Goal: Information Seeking & Learning: Learn about a topic

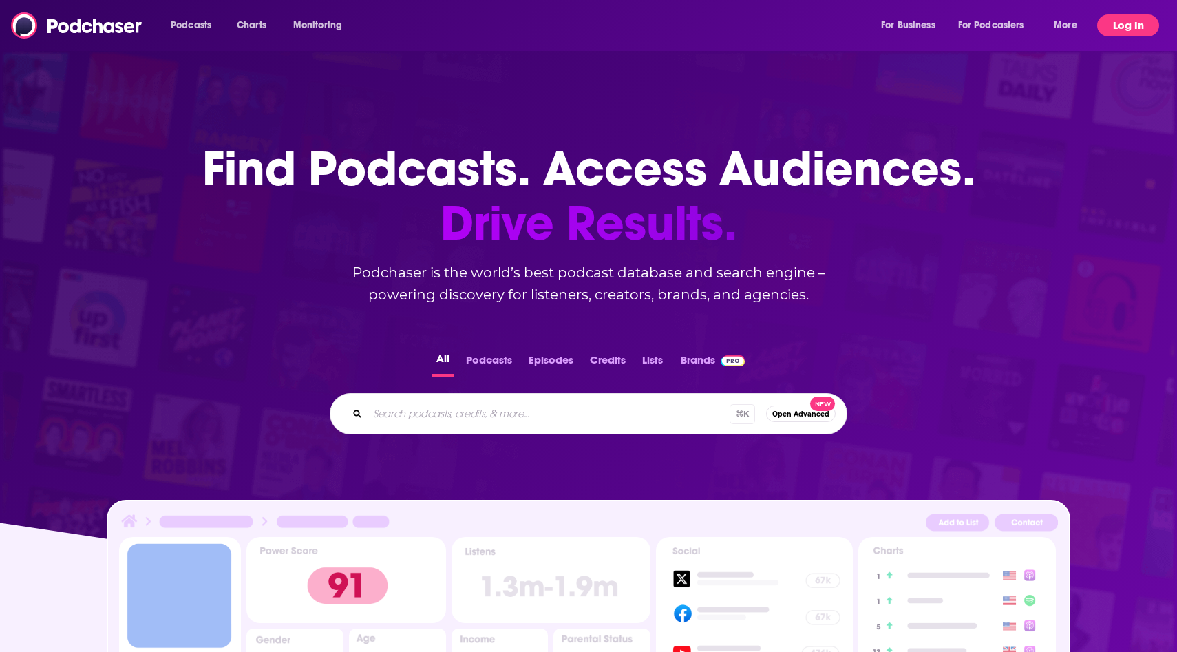
click at [1104, 29] on button "Log In" at bounding box center [1129, 25] width 62 height 22
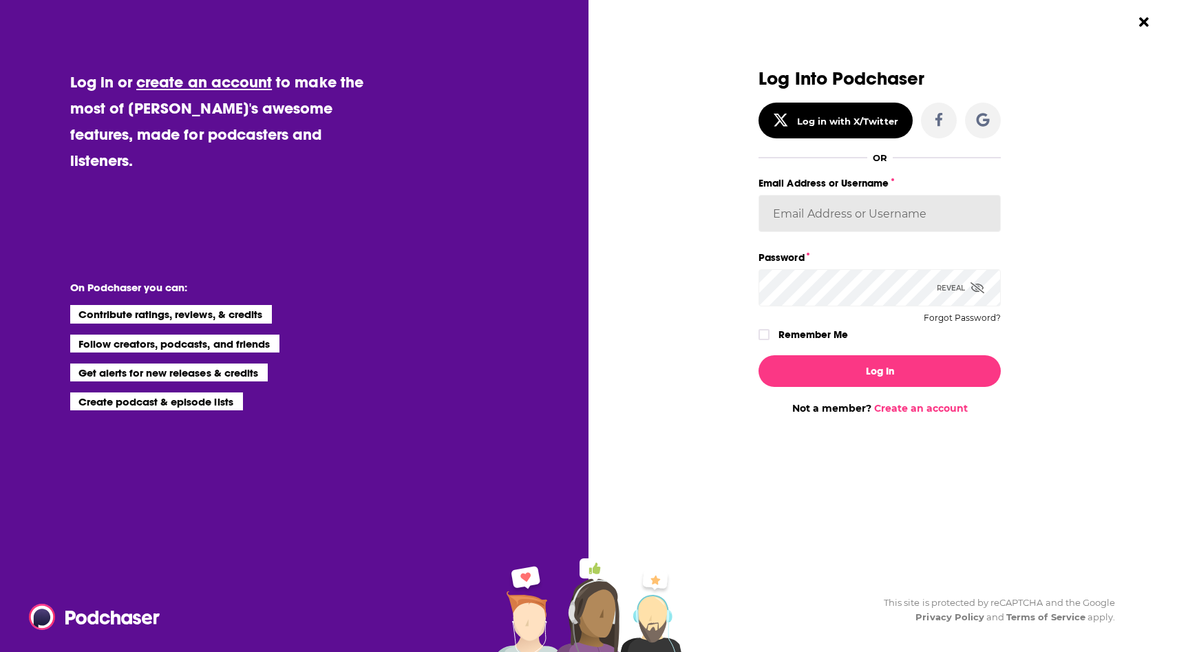
click at [857, 214] on input "Email Address or Username" at bounding box center [880, 213] width 242 height 37
type input "[EMAIL_ADDRESS][DOMAIN_NAME]"
click at [982, 284] on icon "Dialog" at bounding box center [978, 287] width 14 height 11
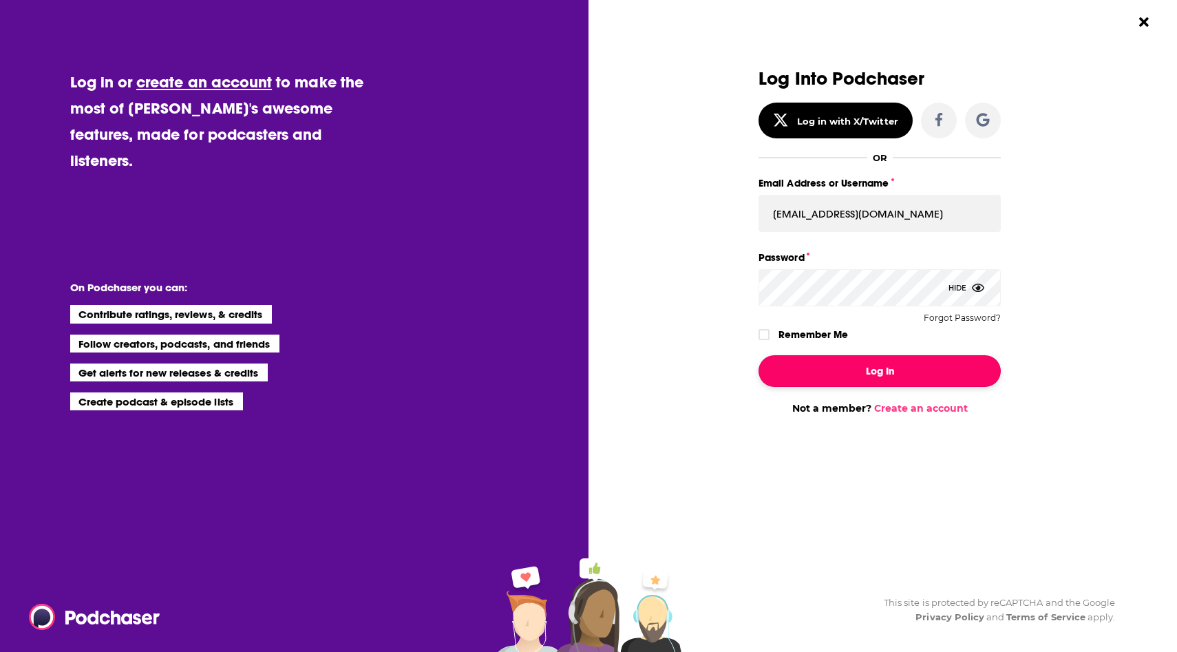
click at [865, 379] on button "Log In" at bounding box center [880, 371] width 242 height 32
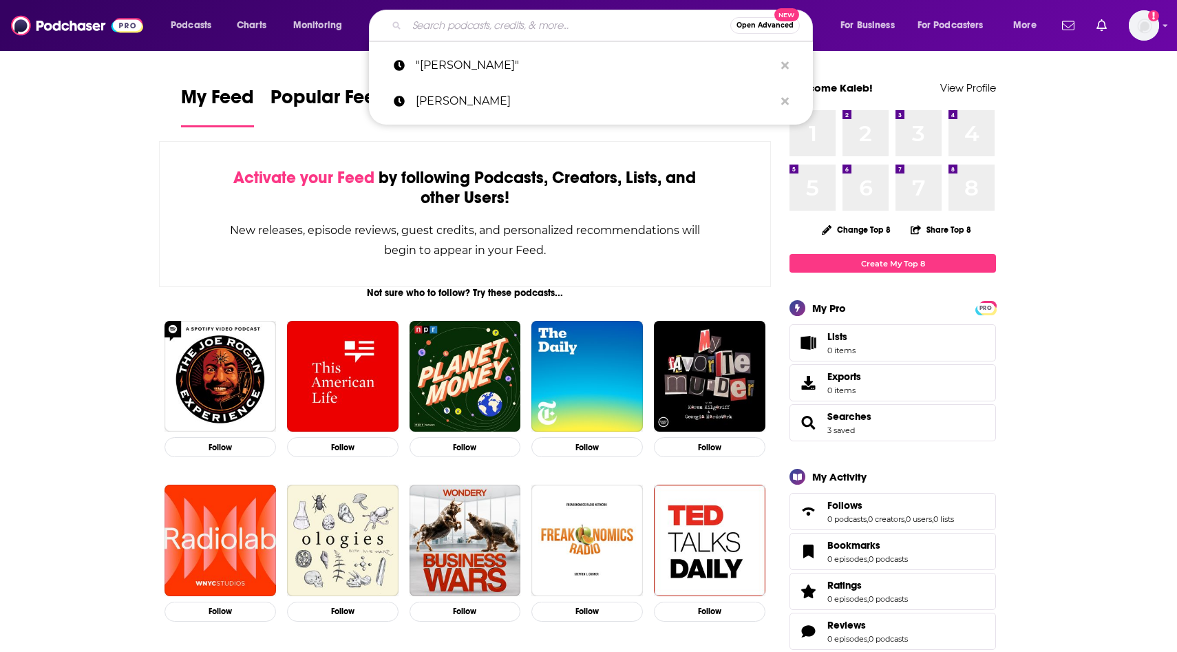
click at [529, 29] on input "Search podcasts, credits, & more..." at bounding box center [569, 25] width 324 height 22
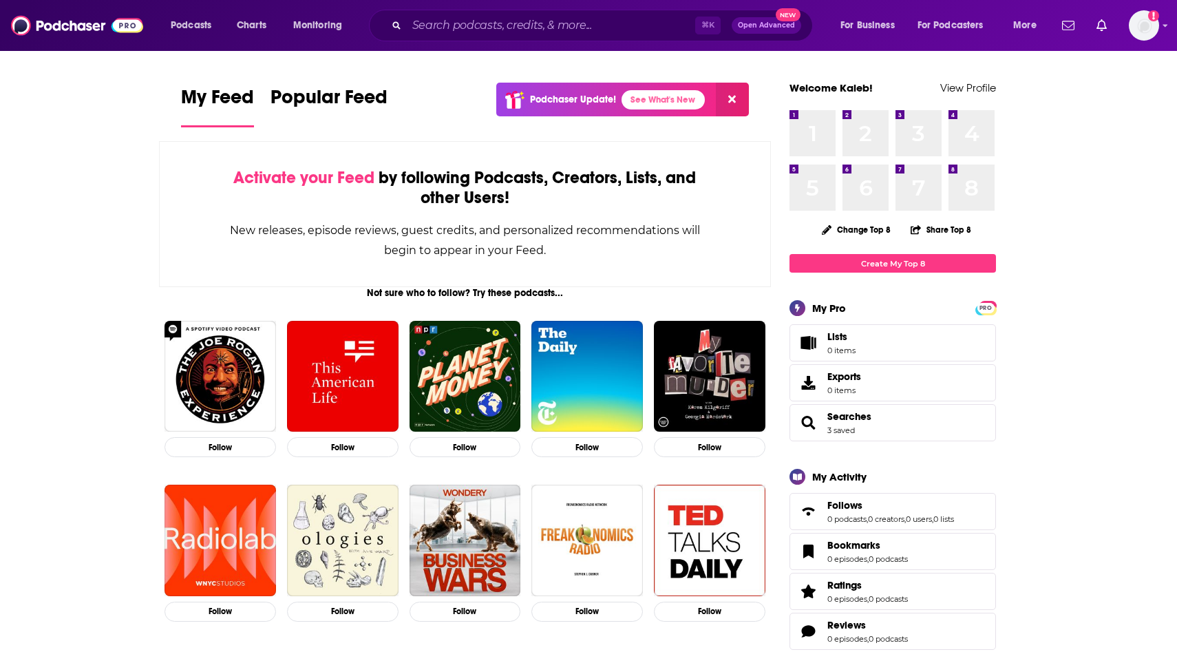
click at [197, 25] on span "Podcasts" at bounding box center [191, 25] width 41 height 19
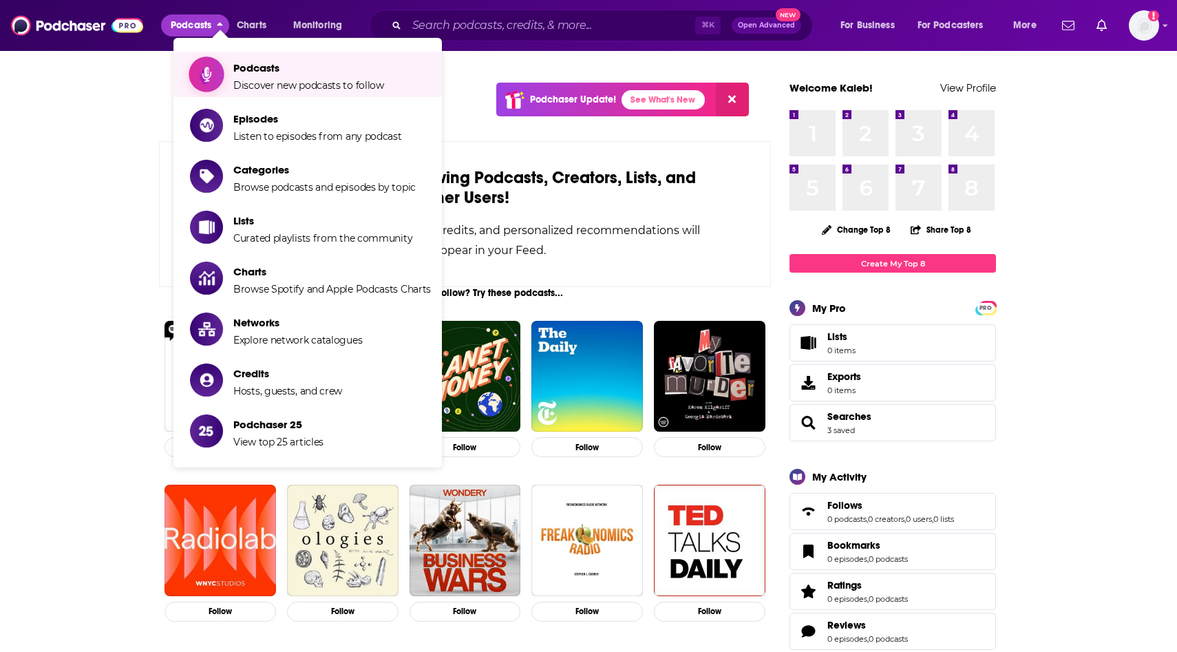
click at [264, 69] on span "Podcasts" at bounding box center [308, 67] width 151 height 13
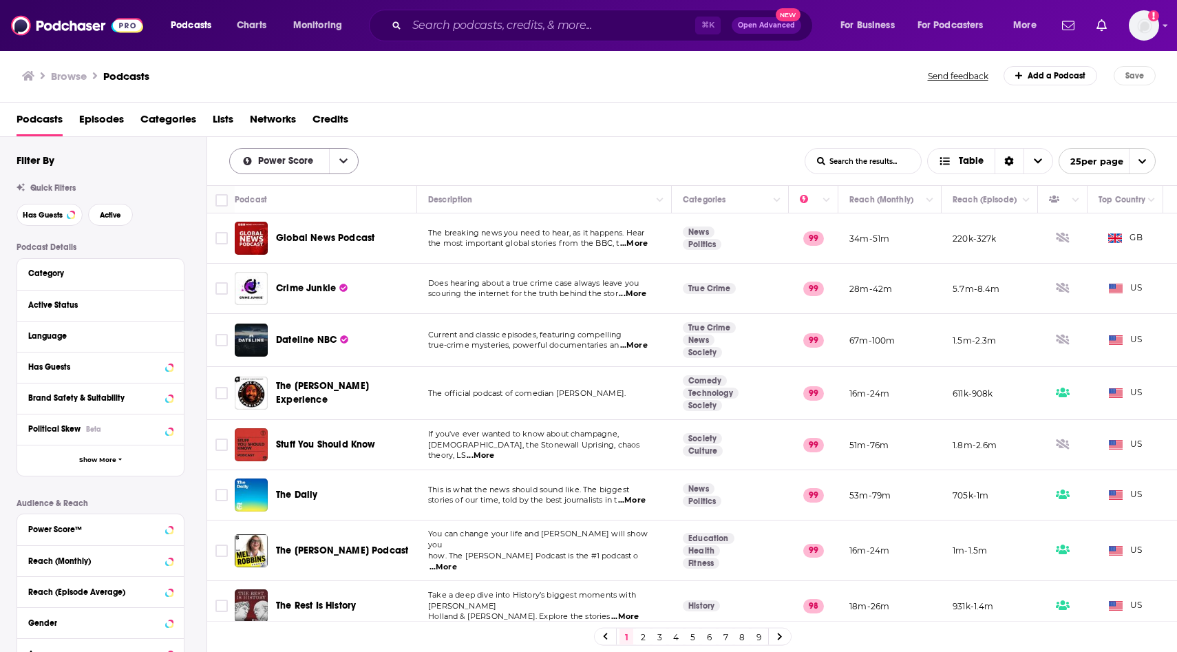
click at [306, 161] on span "Power Score" at bounding box center [288, 161] width 60 height 10
click at [389, 149] on div "Power Score By Rating Trending New Power Score List Search Input Search the res…" at bounding box center [517, 161] width 576 height 26
click at [512, 245] on span "the most important global stories from the BBC, t" at bounding box center [521, 243] width 191 height 10
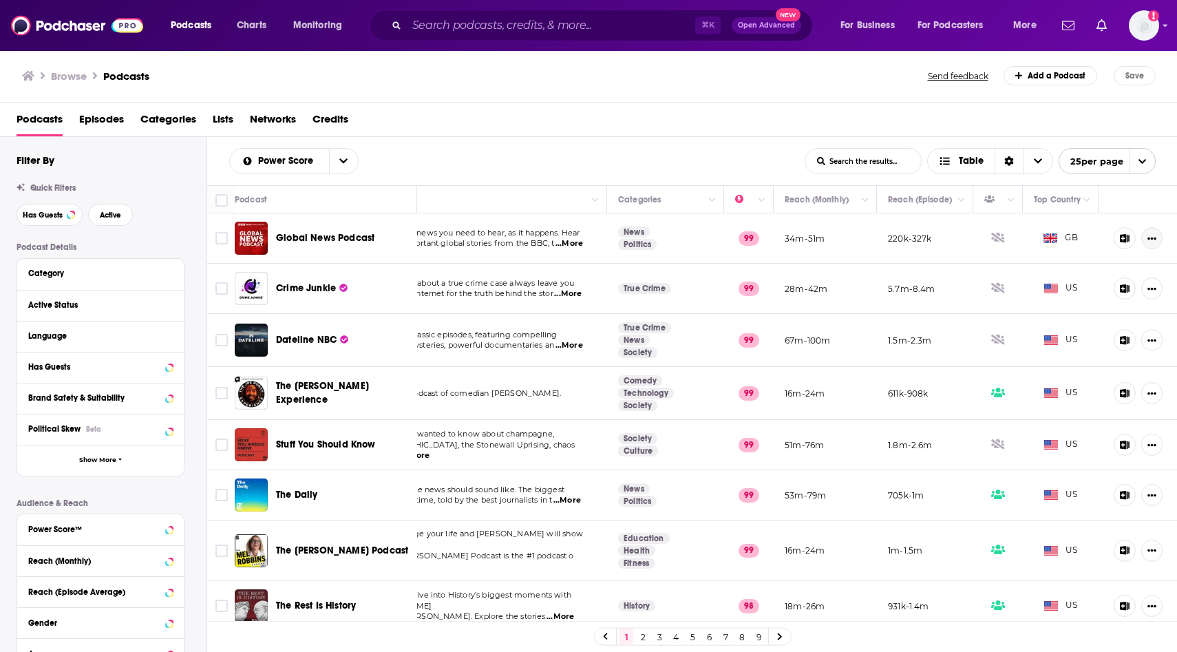
click at [1154, 239] on icon "Show More Button" at bounding box center [1152, 239] width 9 height 3
click at [1148, 192] on th at bounding box center [1138, 200] width 79 height 28
drag, startPoint x: 1148, startPoint y: 233, endPoint x: 1136, endPoint y: 234, distance: 11.7
click at [1147, 233] on button "Show More Button" at bounding box center [1152, 238] width 21 height 22
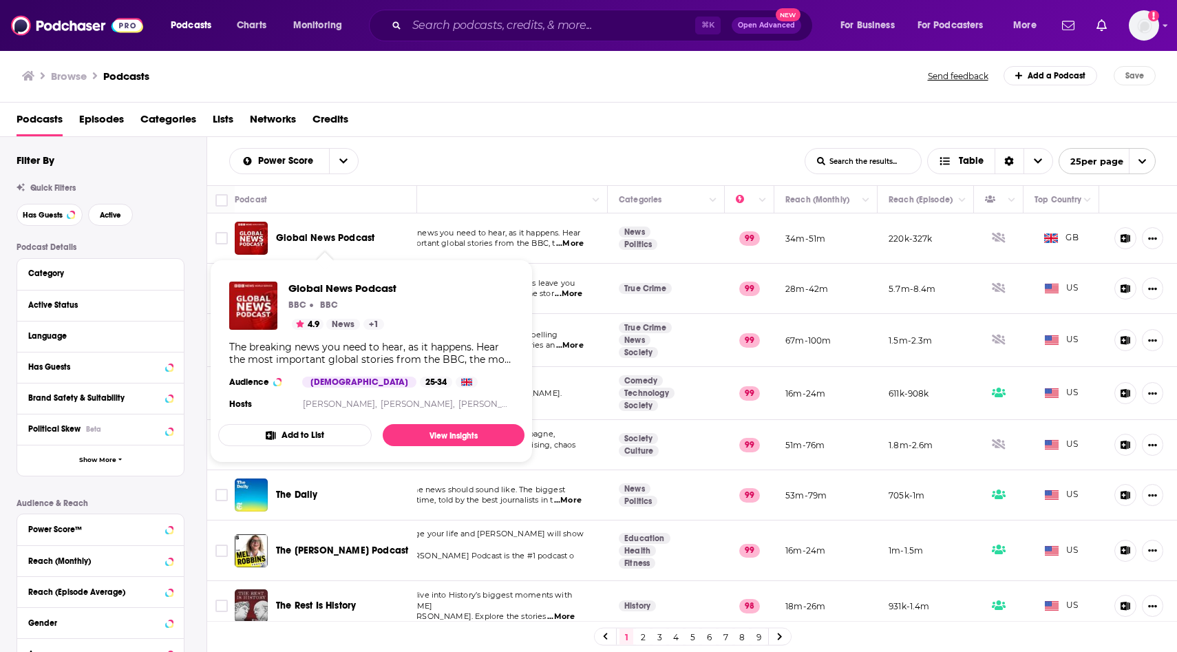
click at [269, 231] on div "Global News Podcast" at bounding box center [327, 238] width 185 height 33
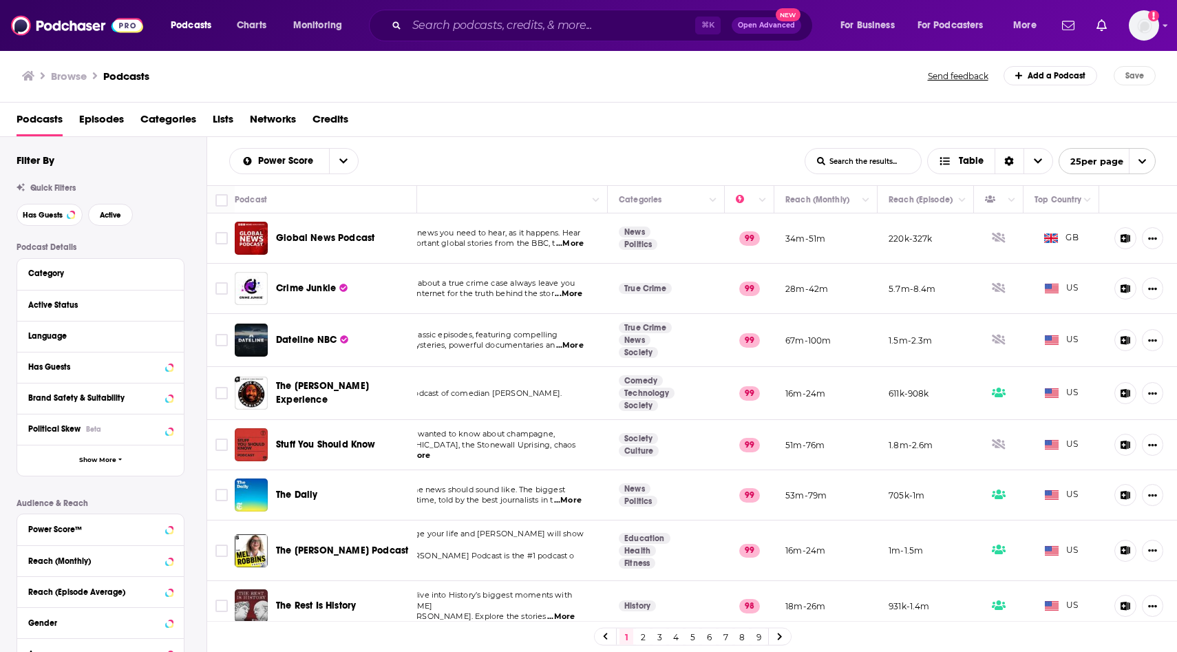
click at [531, 245] on span "the most important global stories from the BBC, t" at bounding box center [459, 243] width 191 height 10
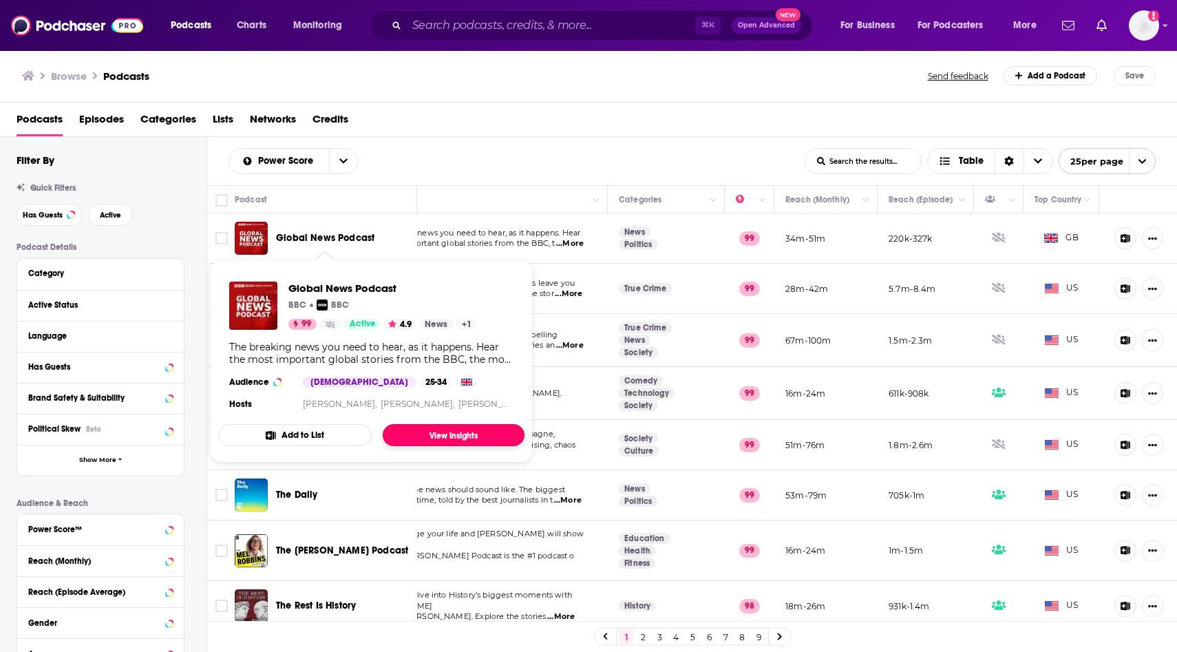
click at [431, 431] on link "View Insights" at bounding box center [454, 435] width 142 height 22
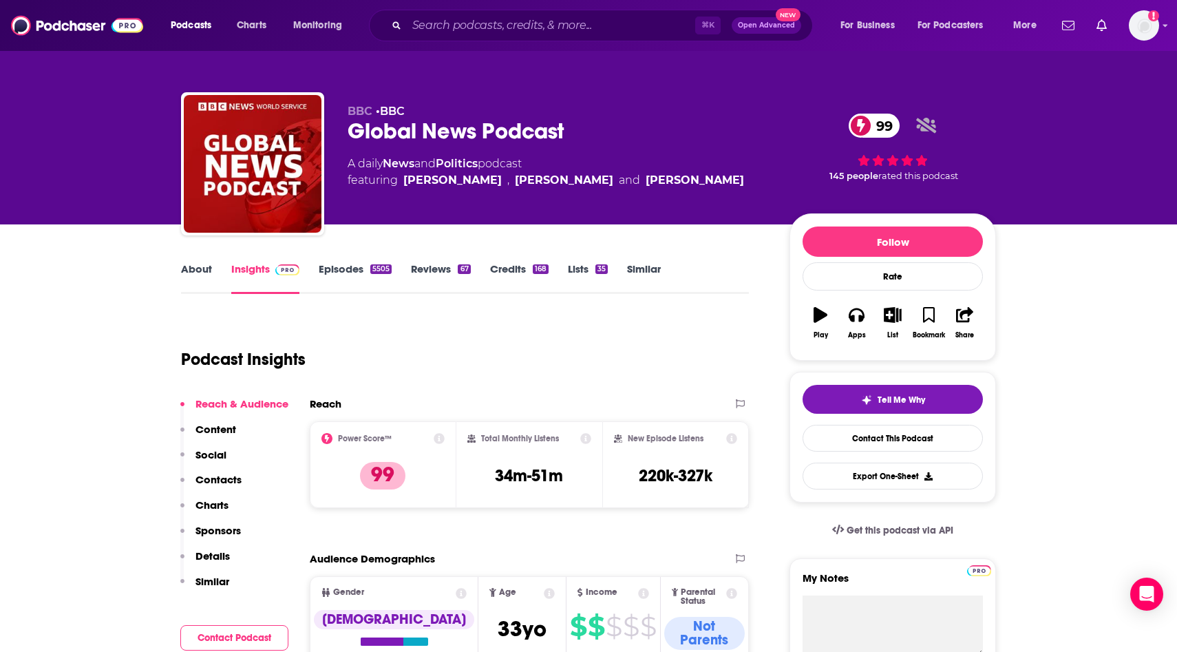
click at [510, 269] on link "Credits 168" at bounding box center [519, 278] width 59 height 32
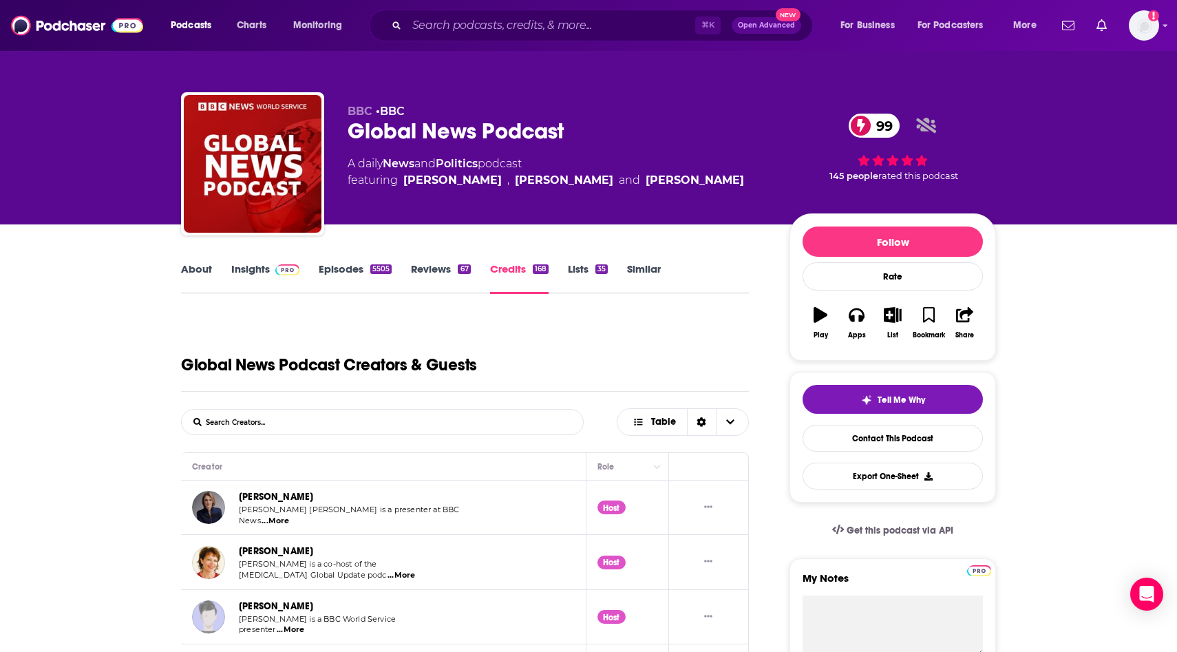
click at [197, 267] on link "About" at bounding box center [196, 278] width 31 height 32
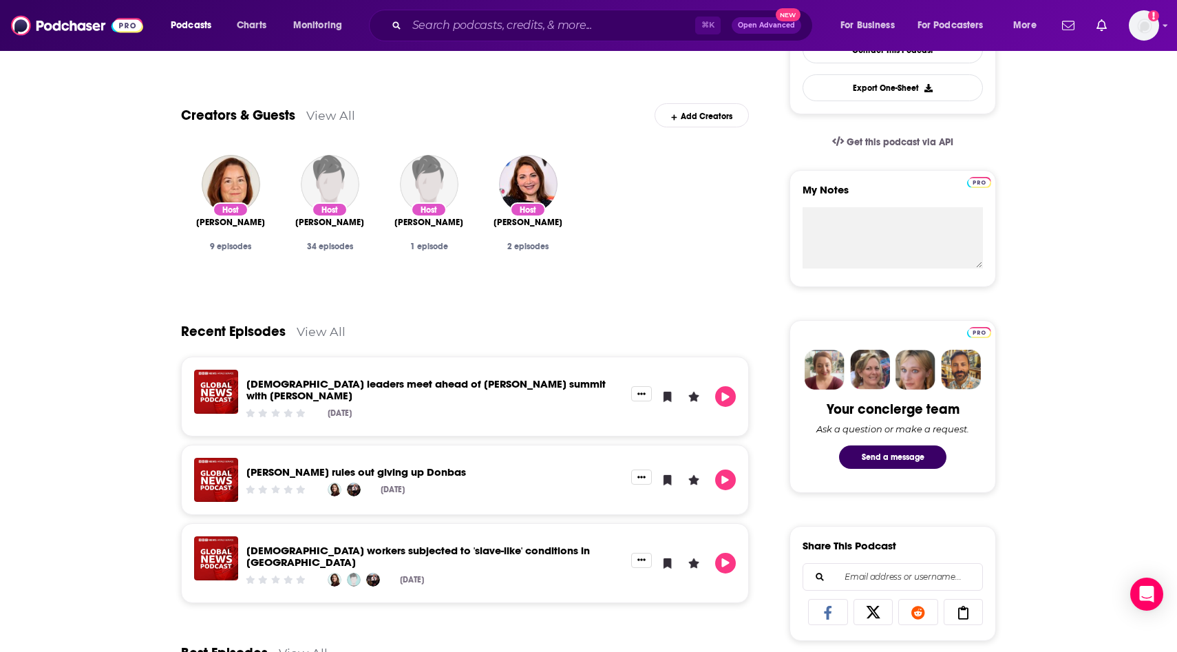
scroll to position [392, 0]
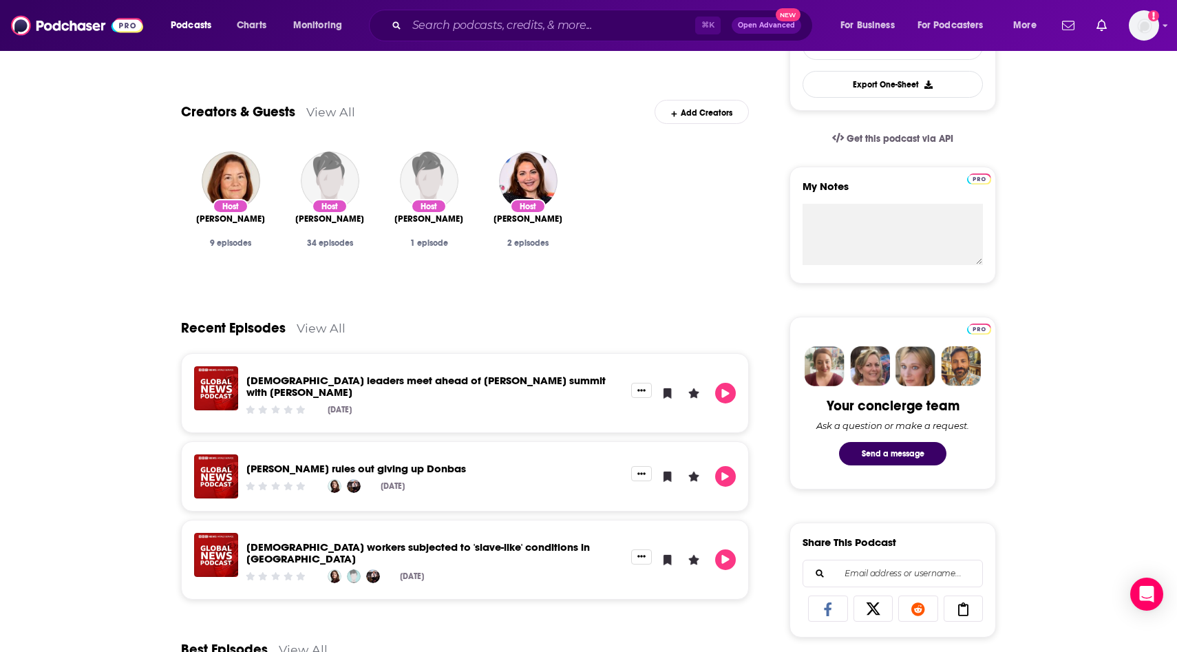
click at [357, 381] on link "[DEMOGRAPHIC_DATA] leaders meet ahead of [PERSON_NAME] summit with [PERSON_NAME]" at bounding box center [425, 386] width 359 height 25
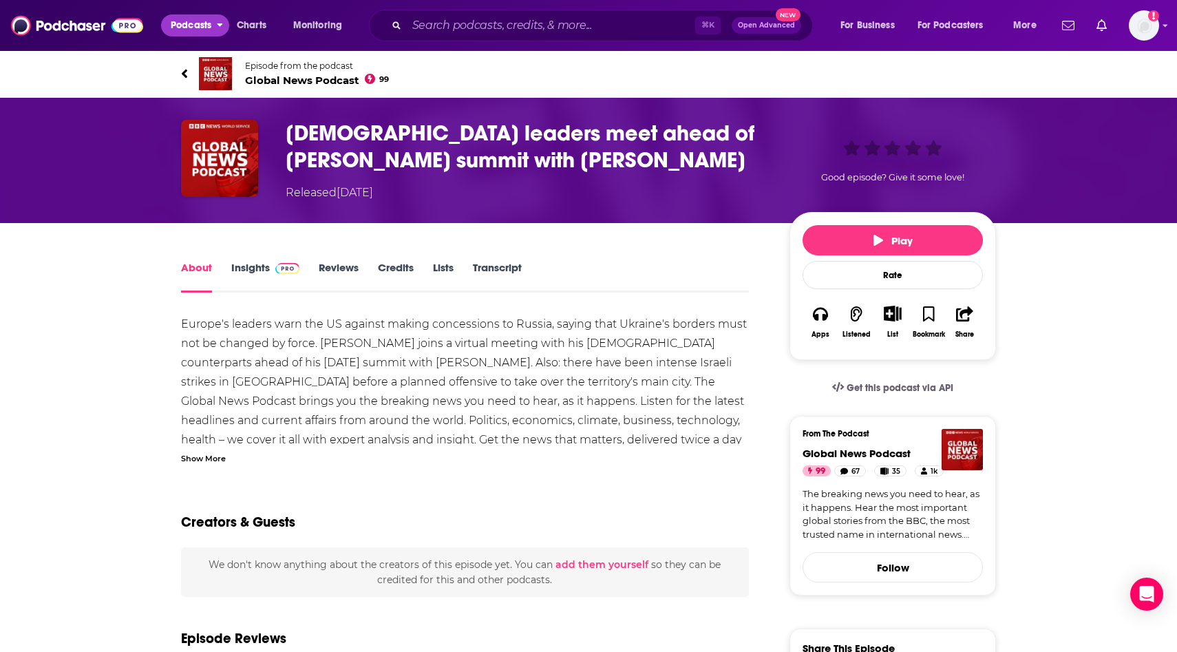
click at [193, 21] on span "Podcasts" at bounding box center [191, 25] width 41 height 19
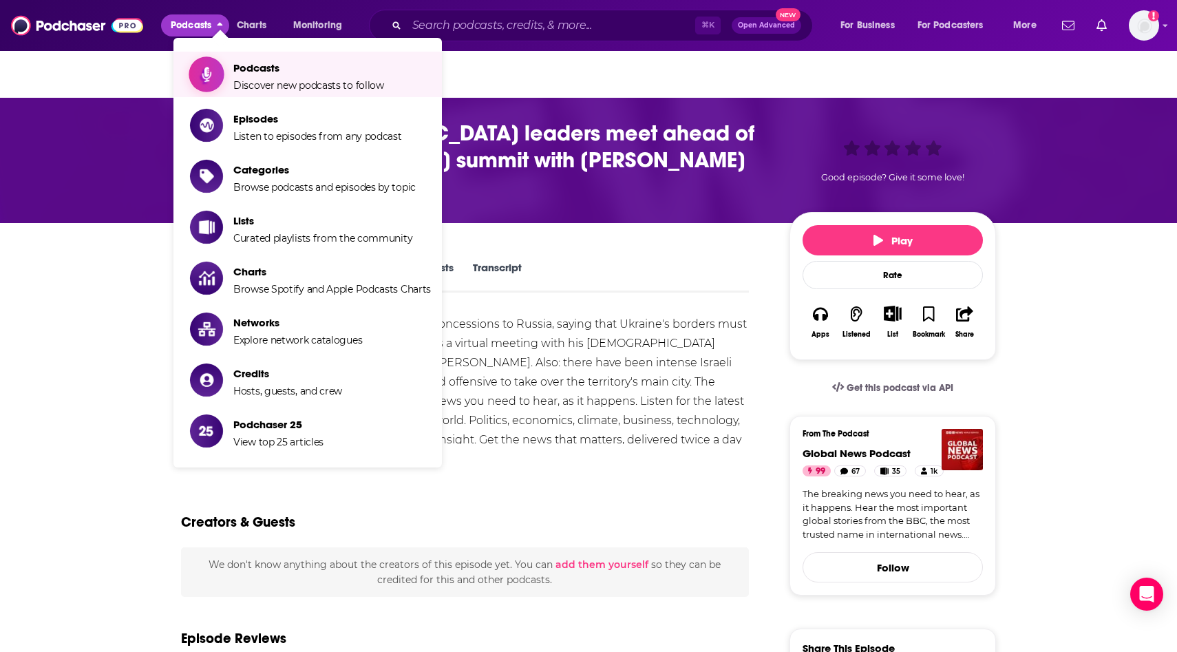
click at [196, 80] on span "Show item sub-menu" at bounding box center [207, 74] width 106 height 106
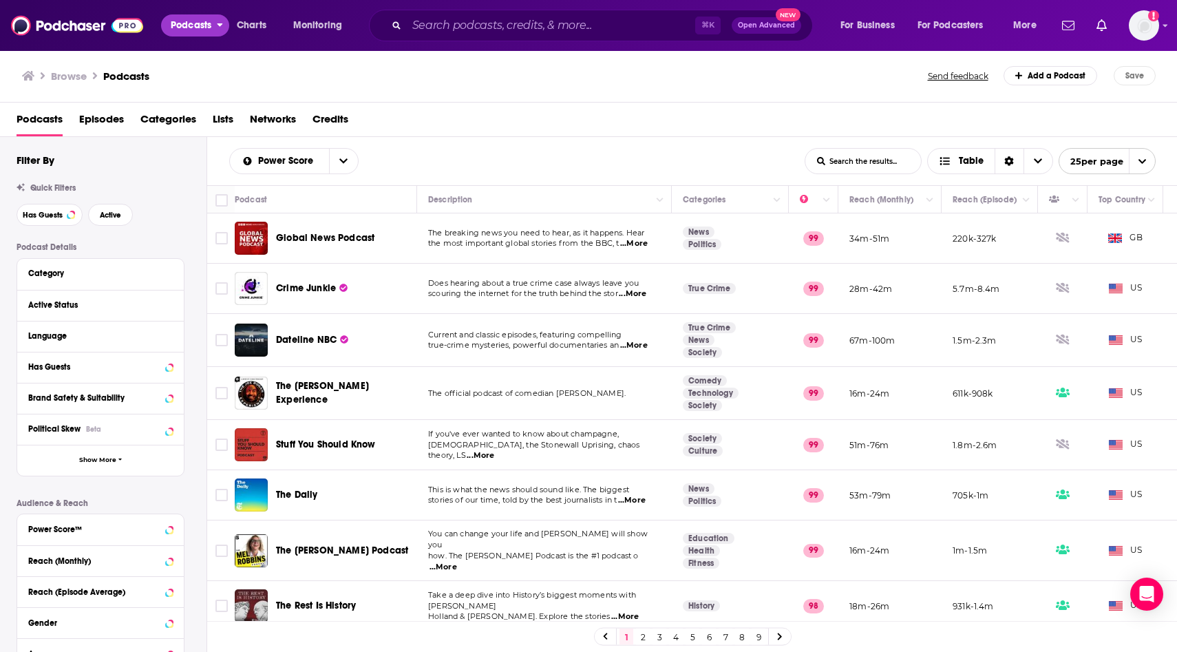
click at [194, 19] on span "Podcasts" at bounding box center [191, 25] width 41 height 19
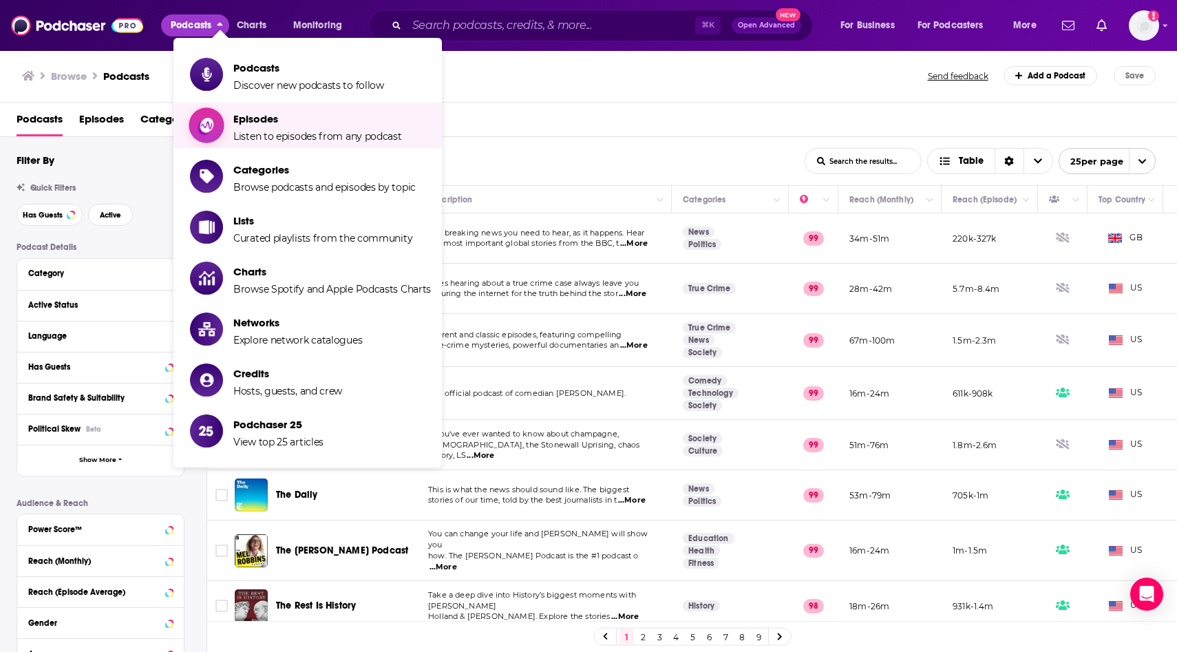
click at [273, 119] on span "Episodes" at bounding box center [317, 118] width 169 height 13
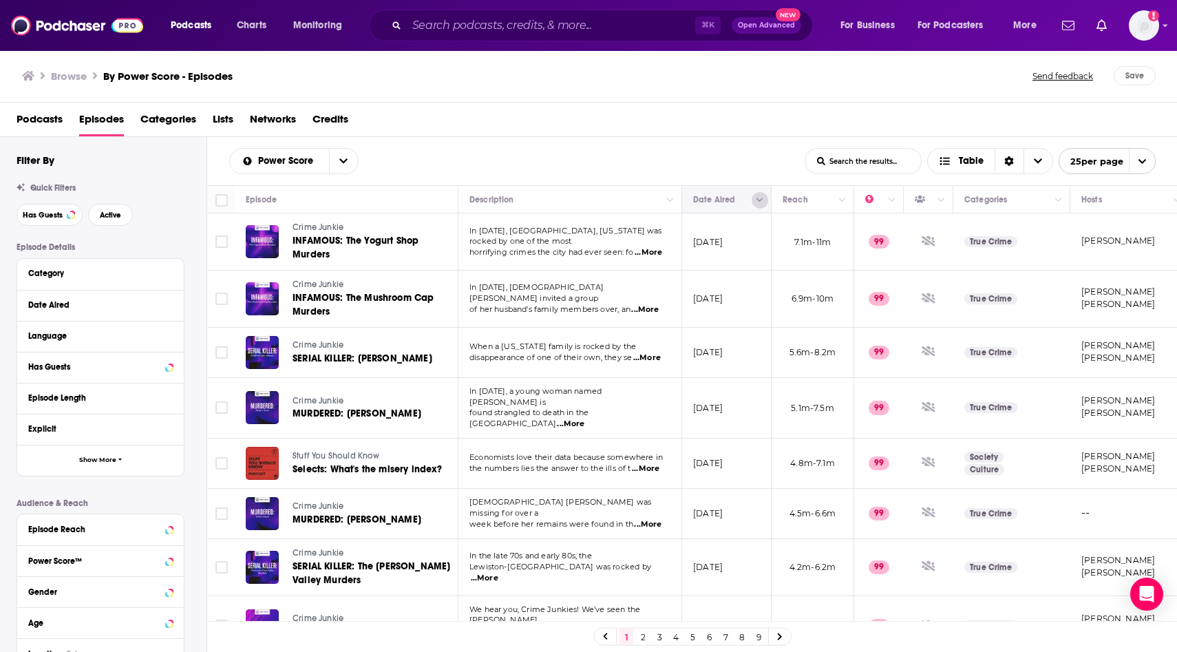
click at [763, 198] on icon "Column Actions" at bounding box center [760, 200] width 7 height 4
click at [745, 181] on div at bounding box center [588, 326] width 1177 height 652
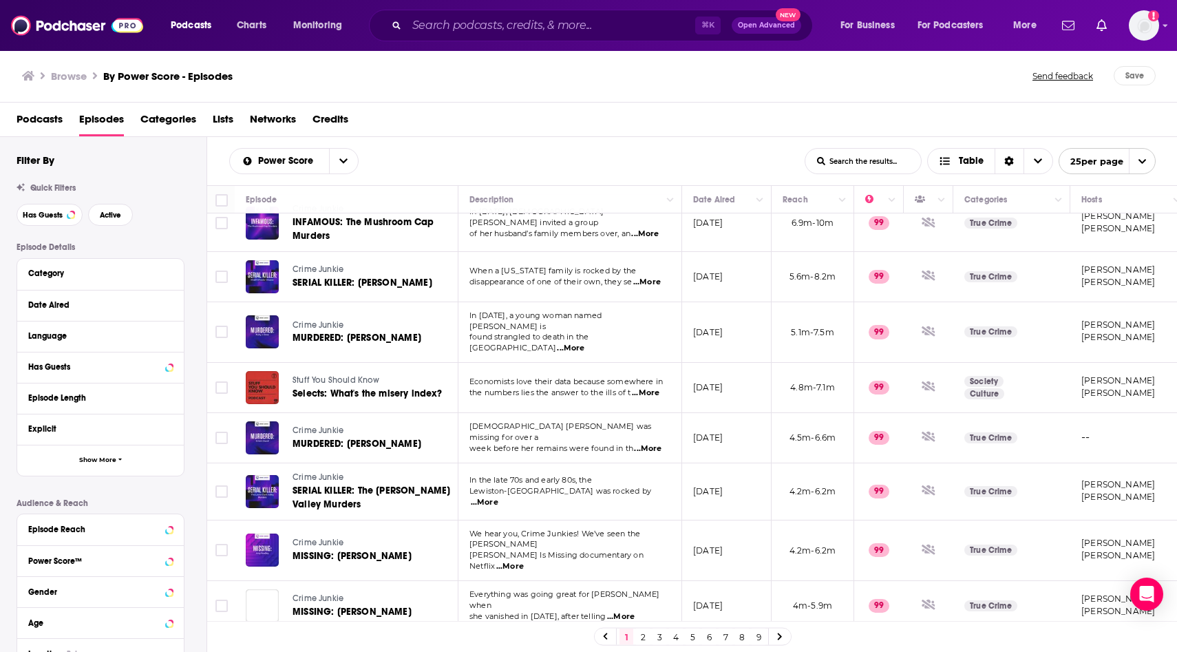
scroll to position [31, 0]
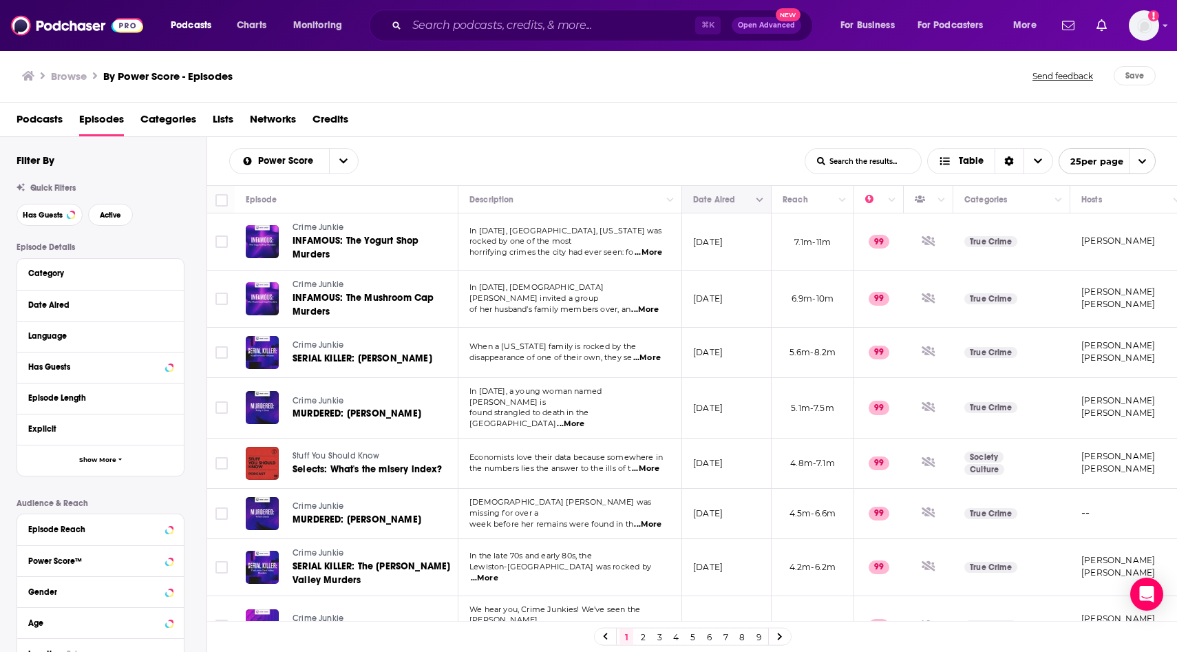
click at [715, 195] on button "Move" at bounding box center [725, 199] width 67 height 17
click at [722, 198] on icon "Move" at bounding box center [725, 200] width 11 height 4
click at [349, 166] on button "open menu" at bounding box center [343, 161] width 29 height 25
drag, startPoint x: 414, startPoint y: 153, endPoint x: 403, endPoint y: 151, distance: 11.1
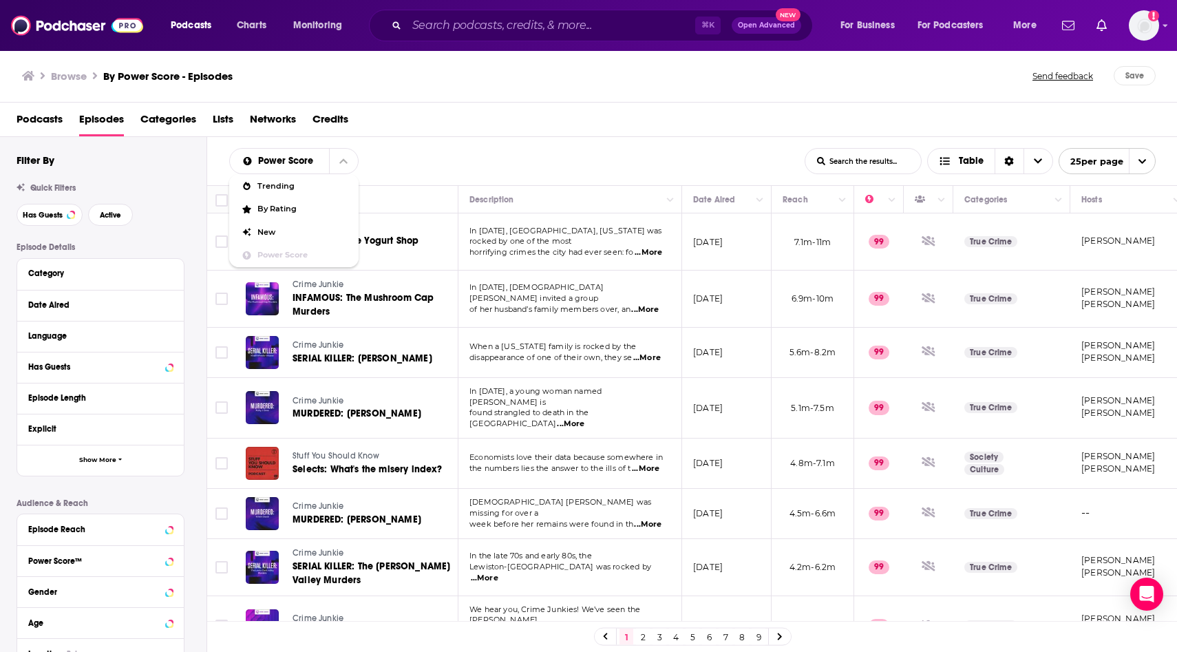
click at [414, 153] on div "Power Score Trending By Rating New Power Score List Search Input Search the res…" at bounding box center [517, 161] width 576 height 26
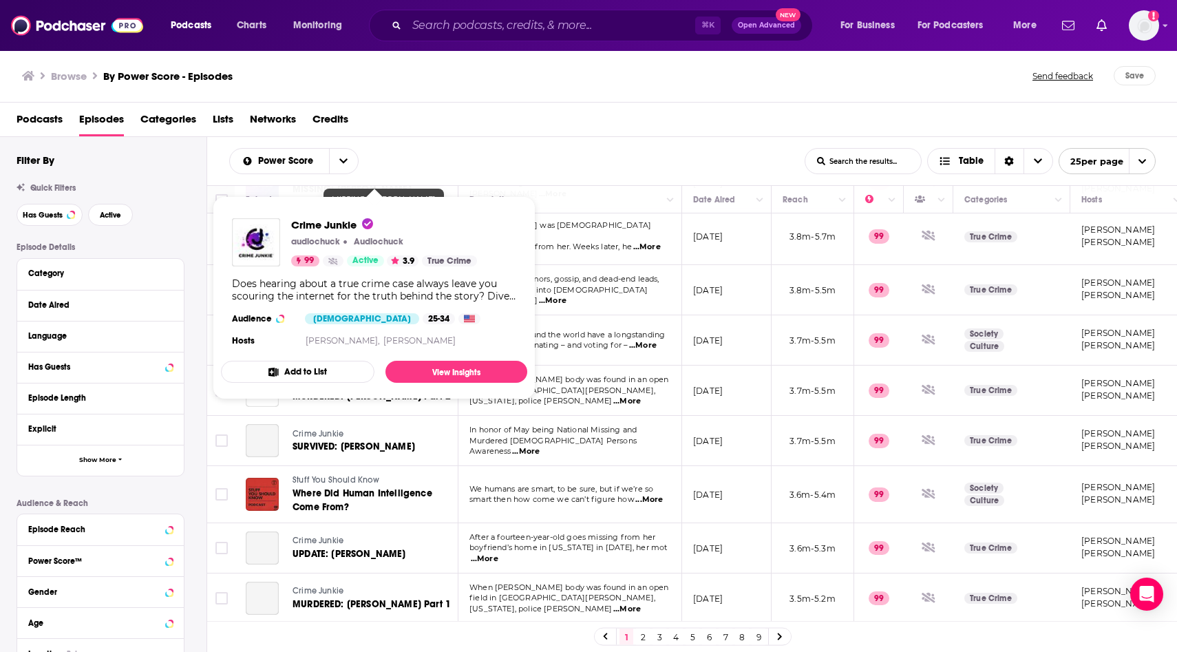
scroll to position [842, 0]
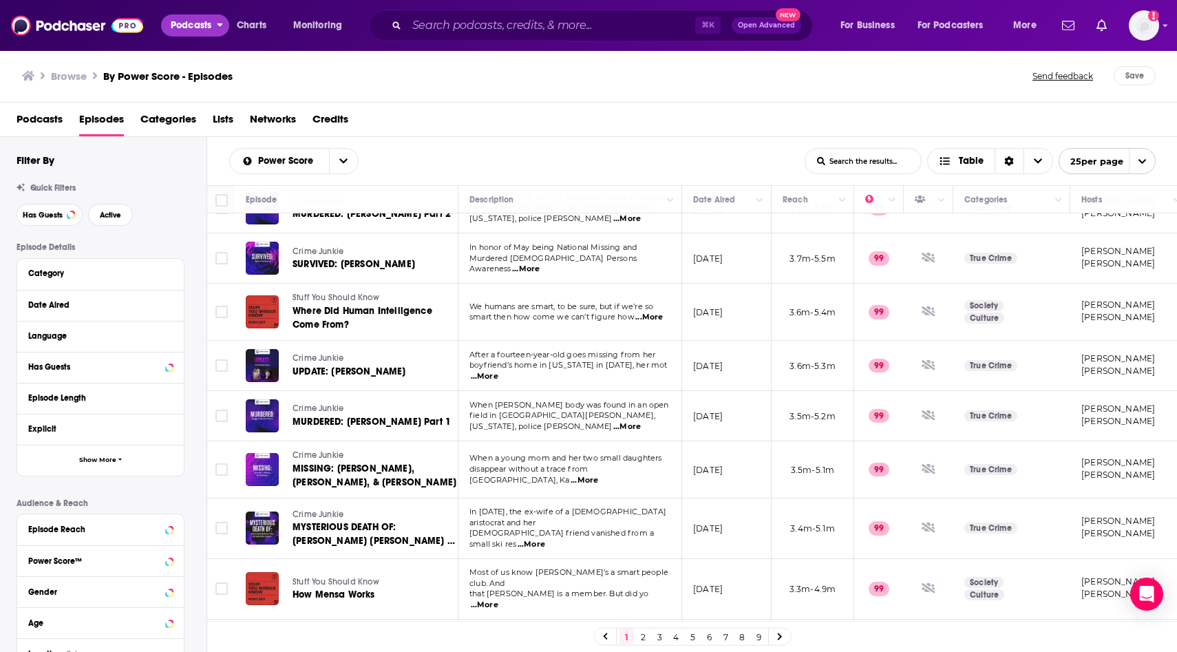
click at [194, 23] on span "Podcasts" at bounding box center [191, 25] width 41 height 19
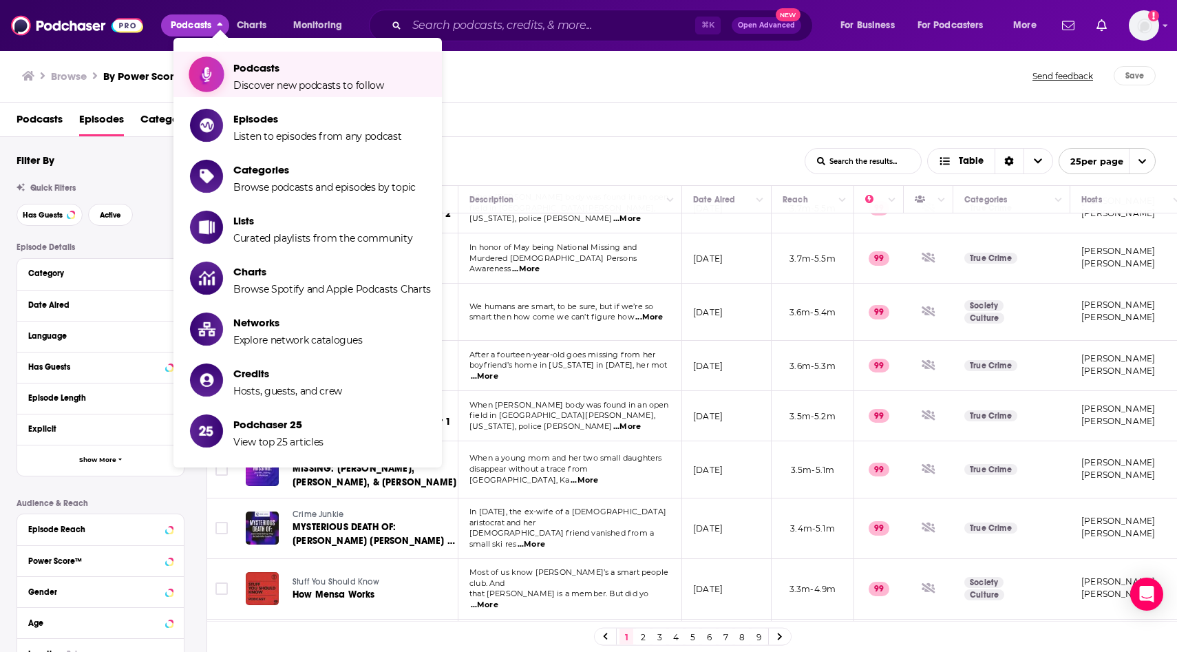
click at [281, 68] on span "Podcasts" at bounding box center [308, 67] width 151 height 13
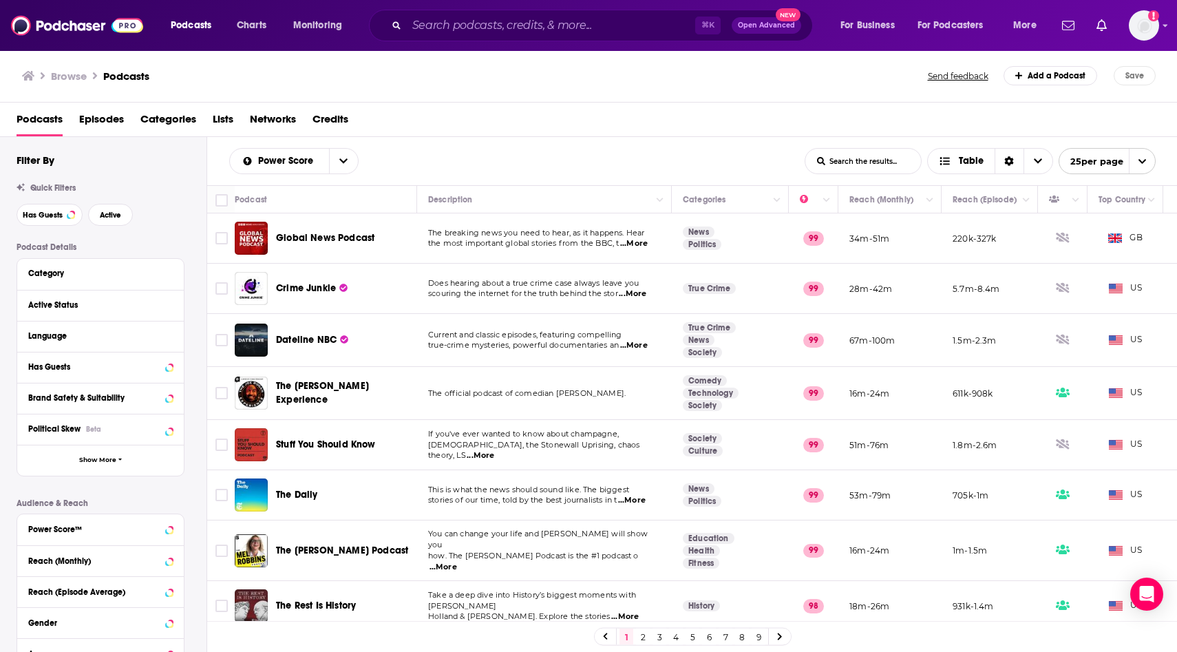
click at [309, 284] on span "Crime Junkie" at bounding box center [306, 288] width 60 height 12
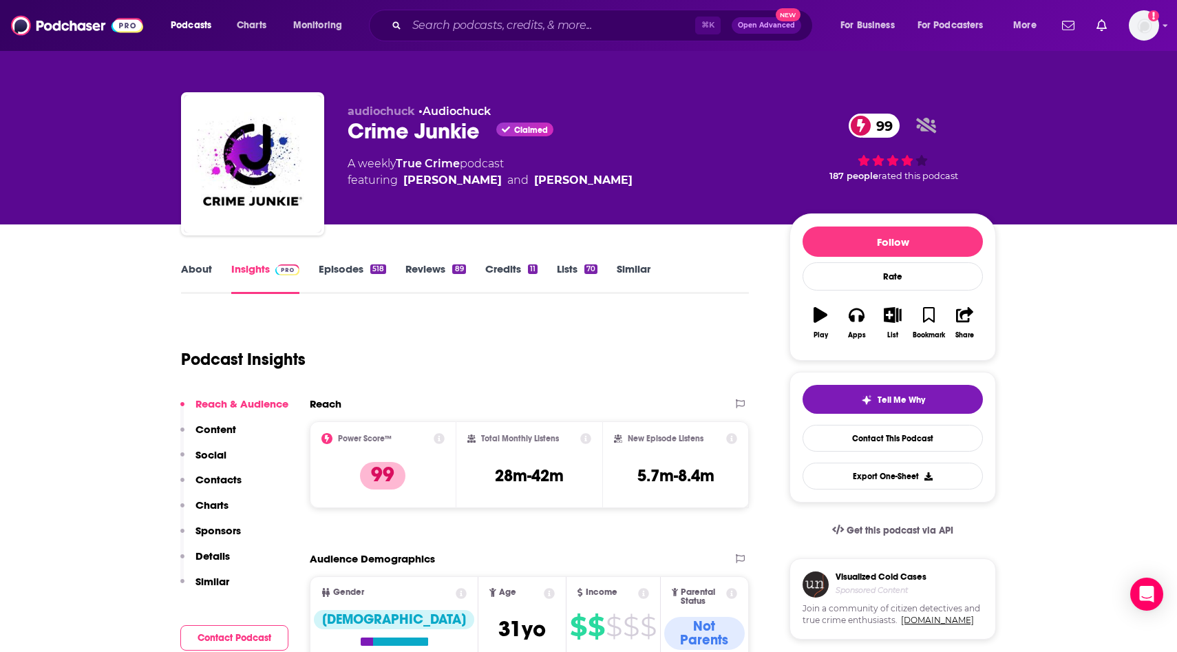
click at [505, 267] on link "Credits 11" at bounding box center [511, 278] width 52 height 32
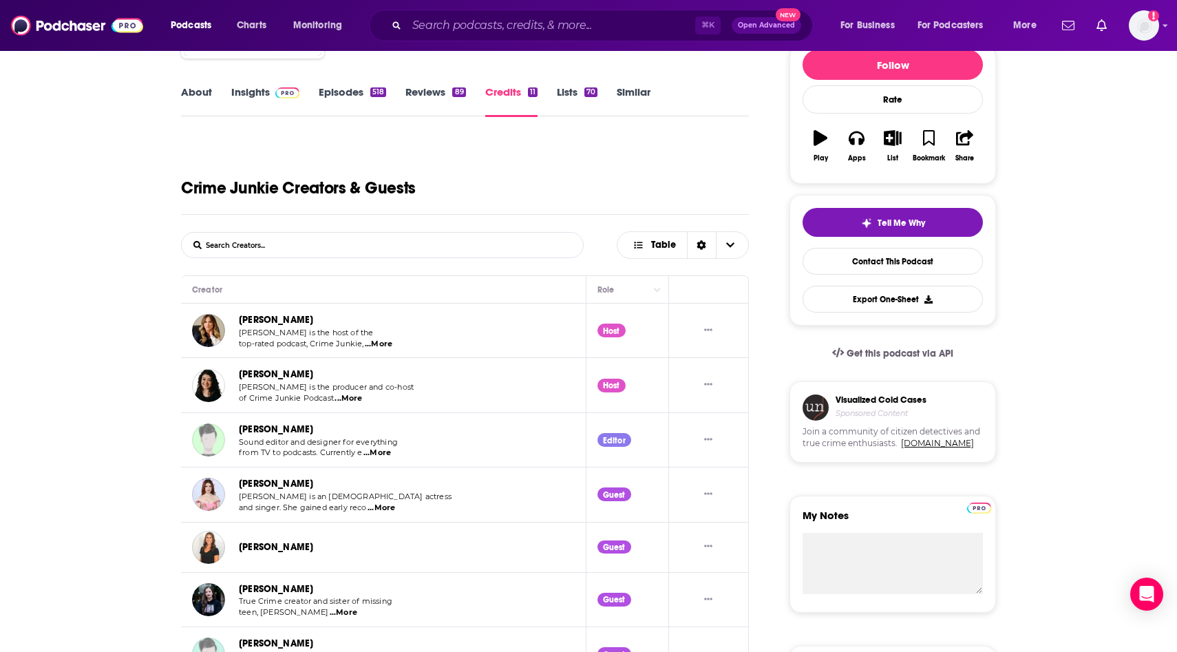
scroll to position [23, 0]
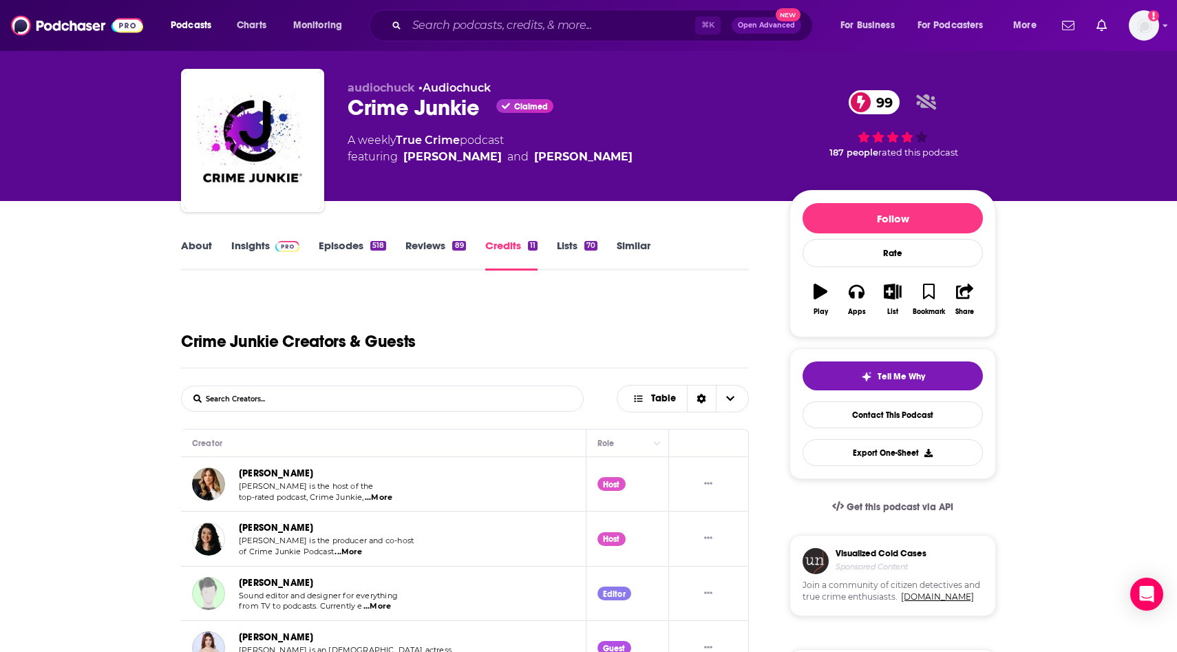
click at [819, 293] on icon "button" at bounding box center [821, 291] width 14 height 15
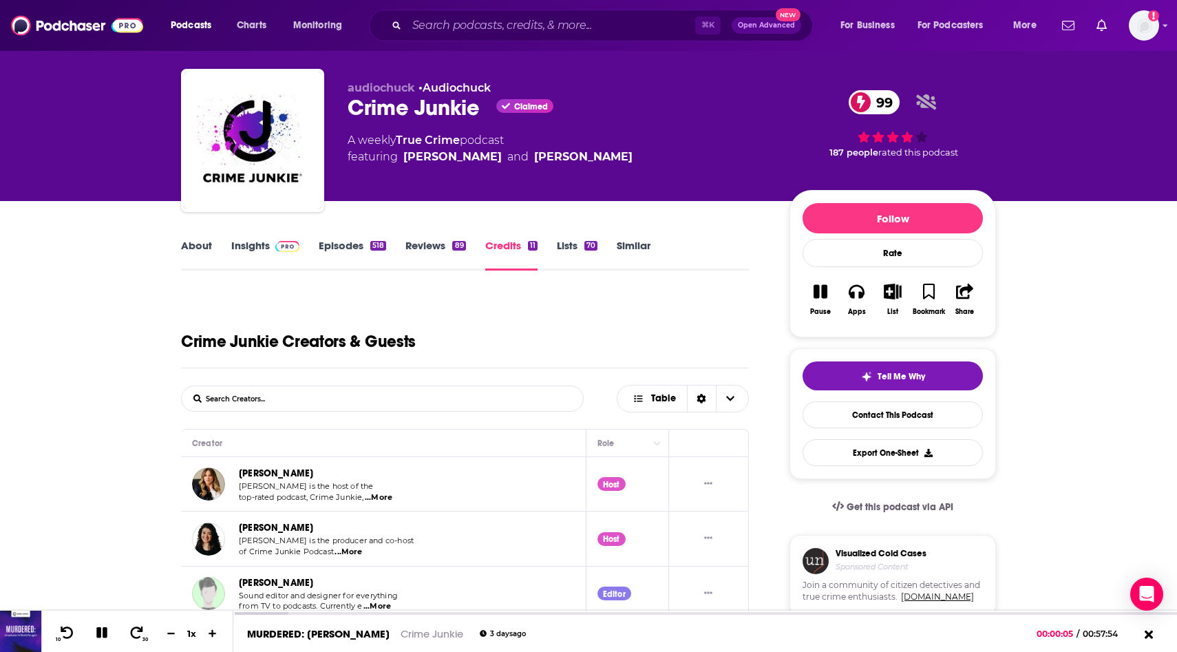
click at [343, 246] on link "Episodes 518" at bounding box center [352, 255] width 67 height 32
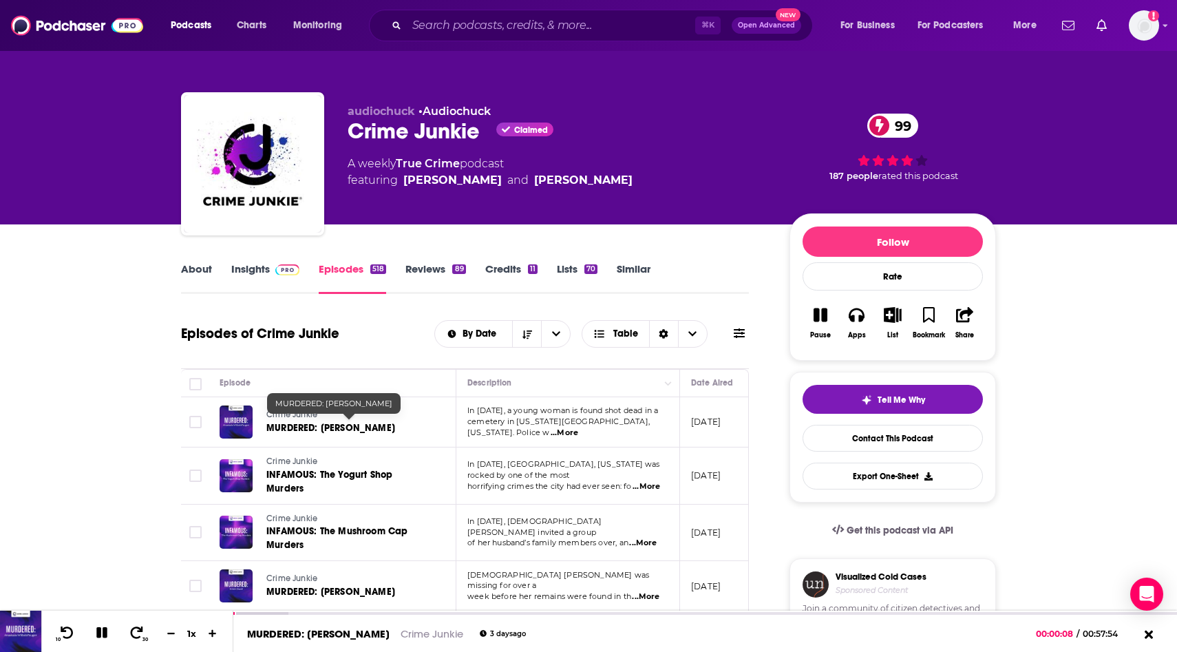
click at [319, 427] on span "MURDERED: [PERSON_NAME]" at bounding box center [330, 428] width 129 height 12
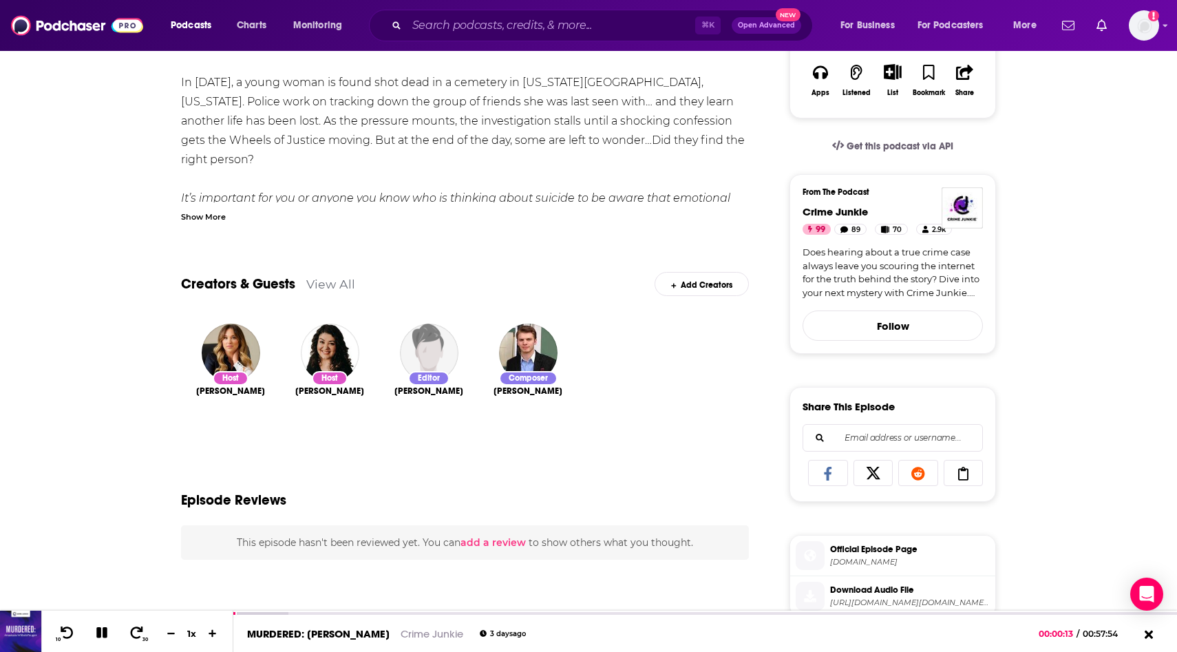
scroll to position [242, 0]
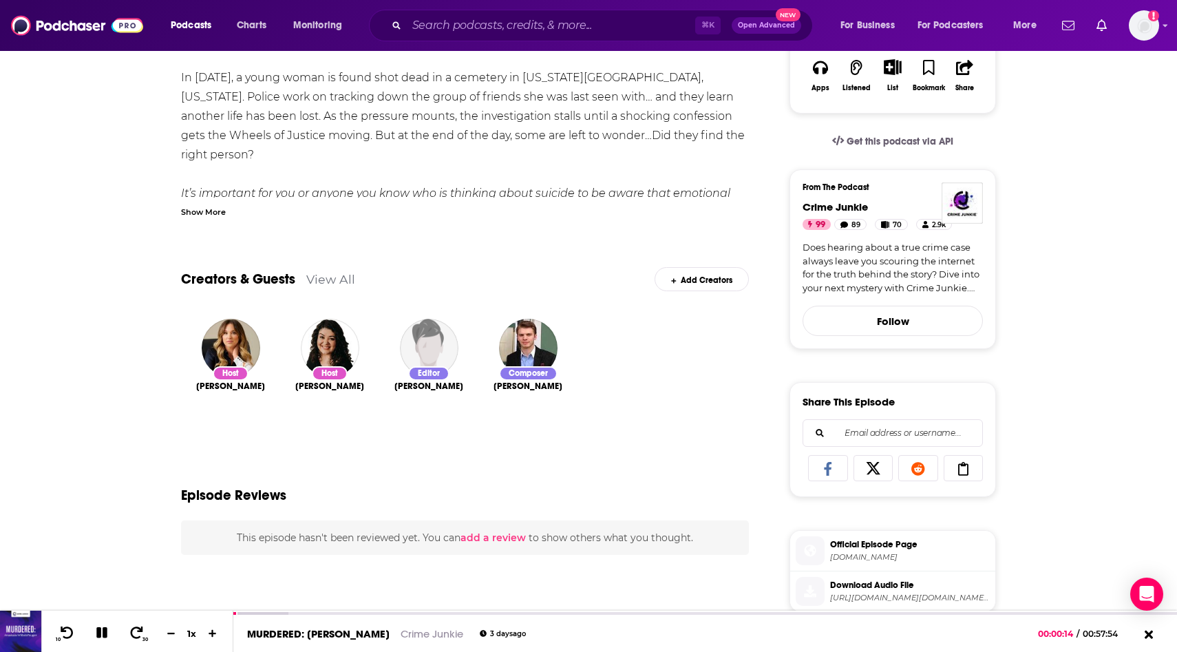
click at [328, 285] on link "View All" at bounding box center [330, 279] width 49 height 14
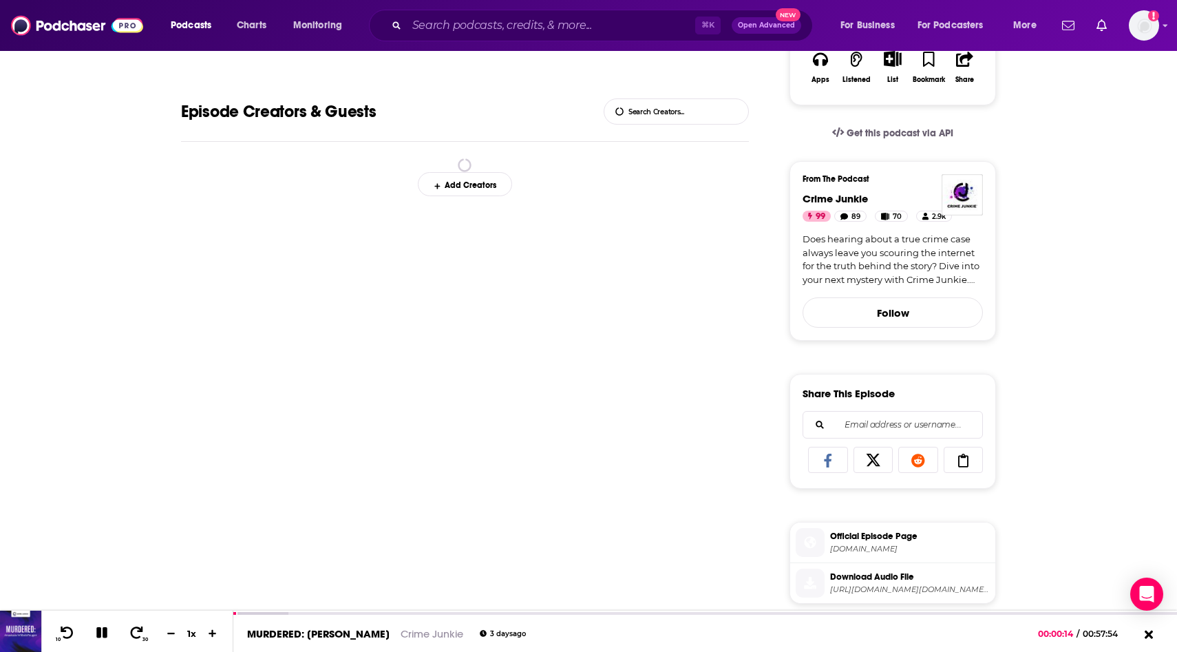
click at [331, 281] on div "Episode Creators & Guests List Search Input Search Creators... spinner Add Crea…" at bounding box center [465, 553] width 568 height 987
